Goal: Task Accomplishment & Management: Manage account settings

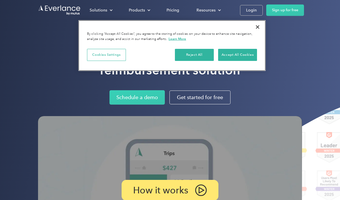
click at [247, 53] on button "Accept All Cookies" at bounding box center [237, 55] width 39 height 12
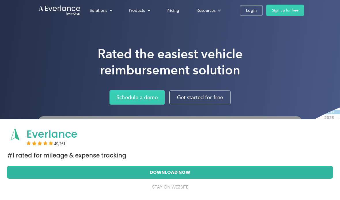
click at [254, 8] on div "Login" at bounding box center [251, 10] width 11 height 7
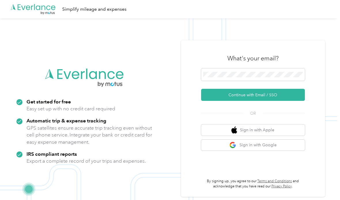
click at [289, 101] on button "Continue with Email / SSO" at bounding box center [253, 95] width 104 height 12
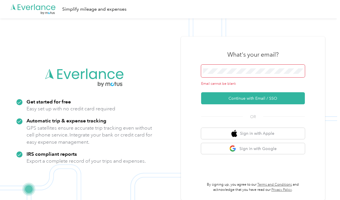
click at [275, 65] on div "What's your email?" at bounding box center [253, 55] width 104 height 20
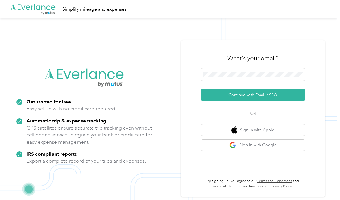
click at [227, 101] on button "Continue with Email / SSO" at bounding box center [253, 95] width 104 height 12
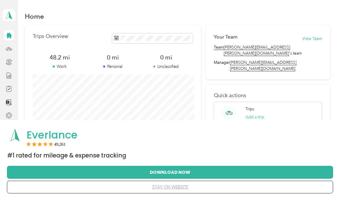
click at [167, 183] on button "stay on website" at bounding box center [169, 187] width 307 height 12
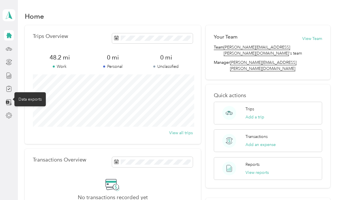
click at [9, 101] on icon at bounding box center [9, 102] width 6 height 6
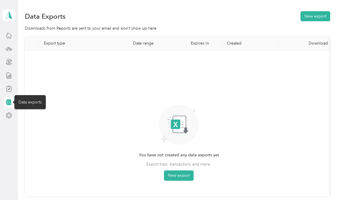
click at [12, 31] on div at bounding box center [9, 35] width 10 height 10
